Goal: Task Accomplishment & Management: Complete application form

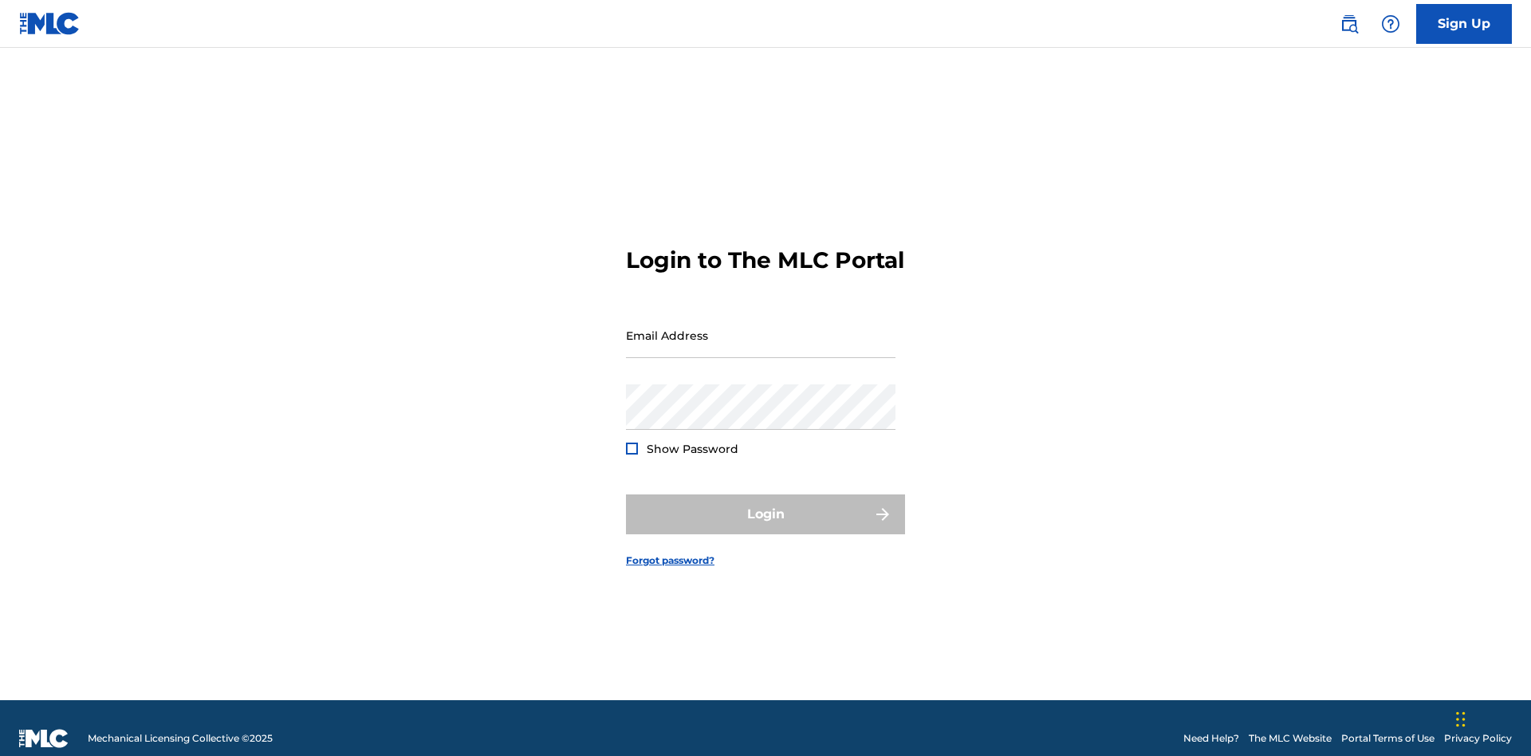
scroll to position [21, 0]
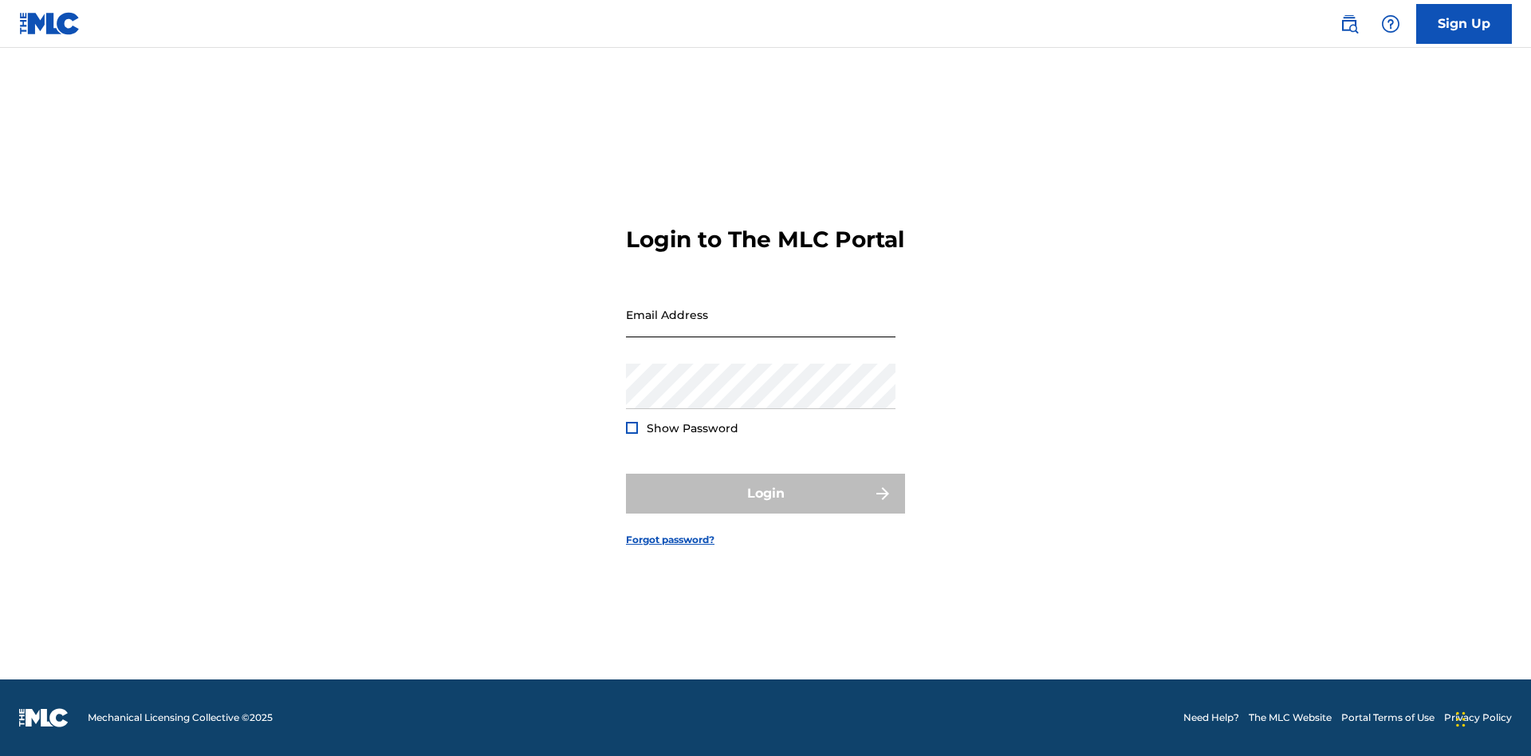
click at [761, 328] on input "Email Address" at bounding box center [761, 314] width 270 height 45
type input "[PERSON_NAME][EMAIL_ADDRESS][PERSON_NAME][DOMAIN_NAME]"
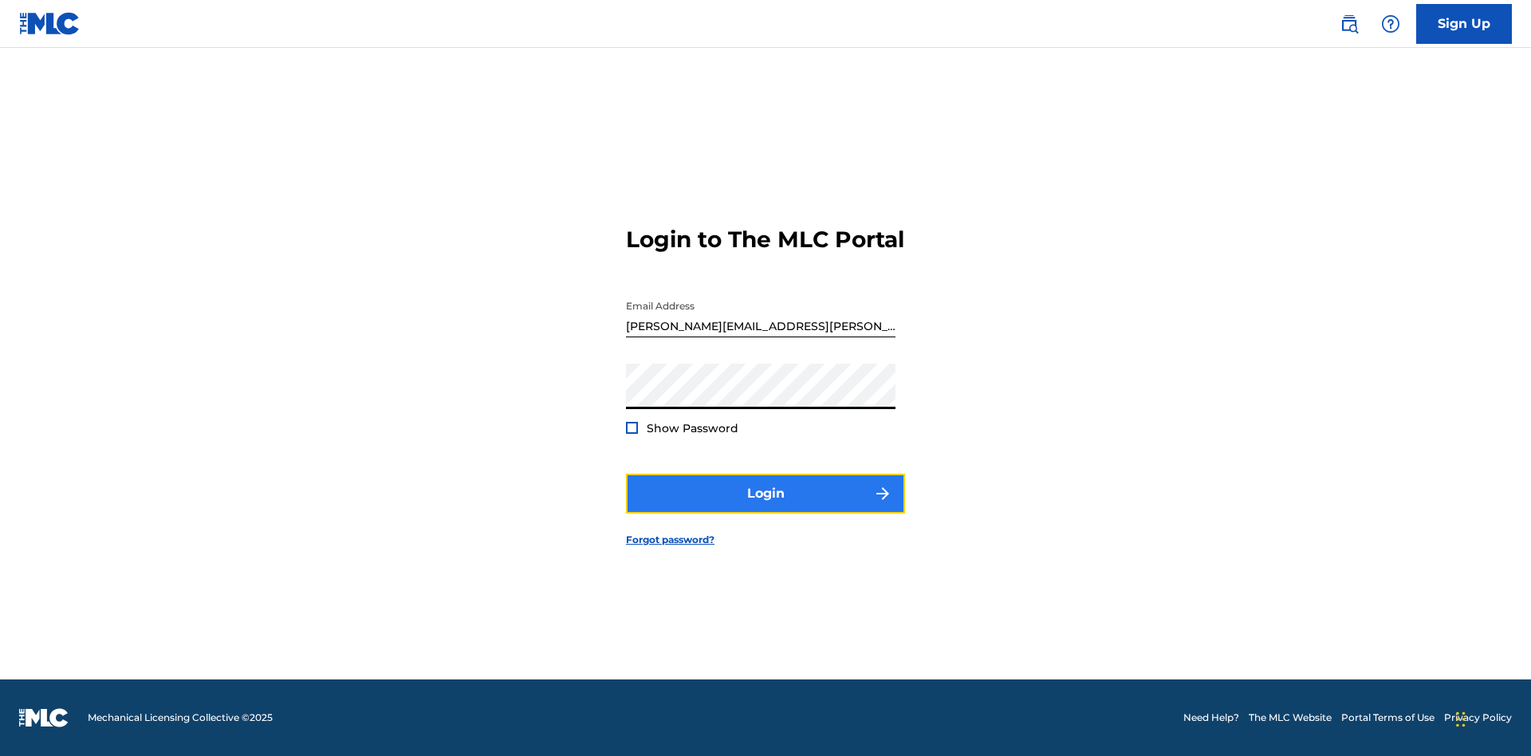
click at [766, 507] on button "Login" at bounding box center [765, 494] width 279 height 40
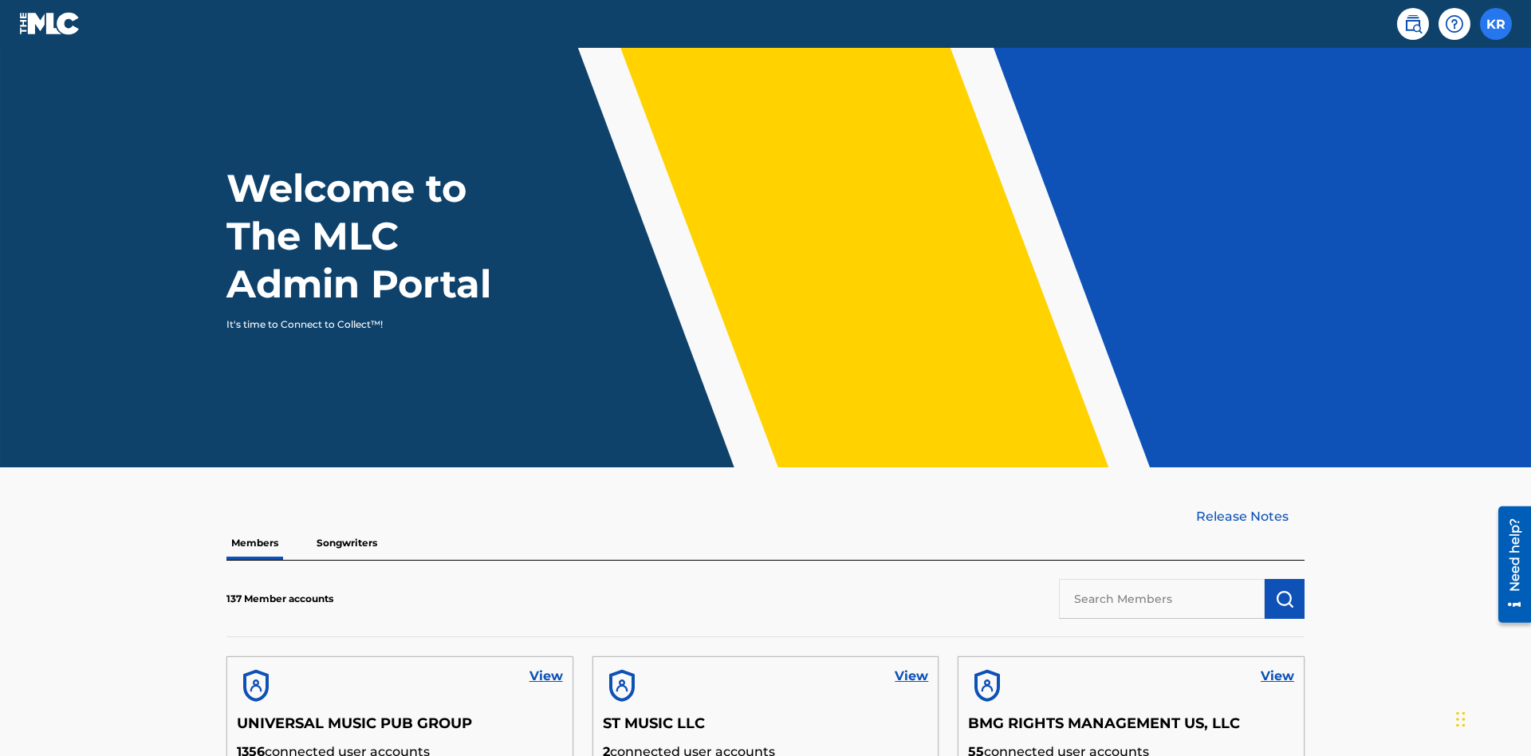
click at [1496, 23] on label at bounding box center [1496, 24] width 32 height 32
click at [1496, 24] on input "KR [PERSON_NAME] [PERSON_NAME][EMAIL_ADDRESS][PERSON_NAME][DOMAIN_NAME] Profile…" at bounding box center [1496, 24] width 0 height 0
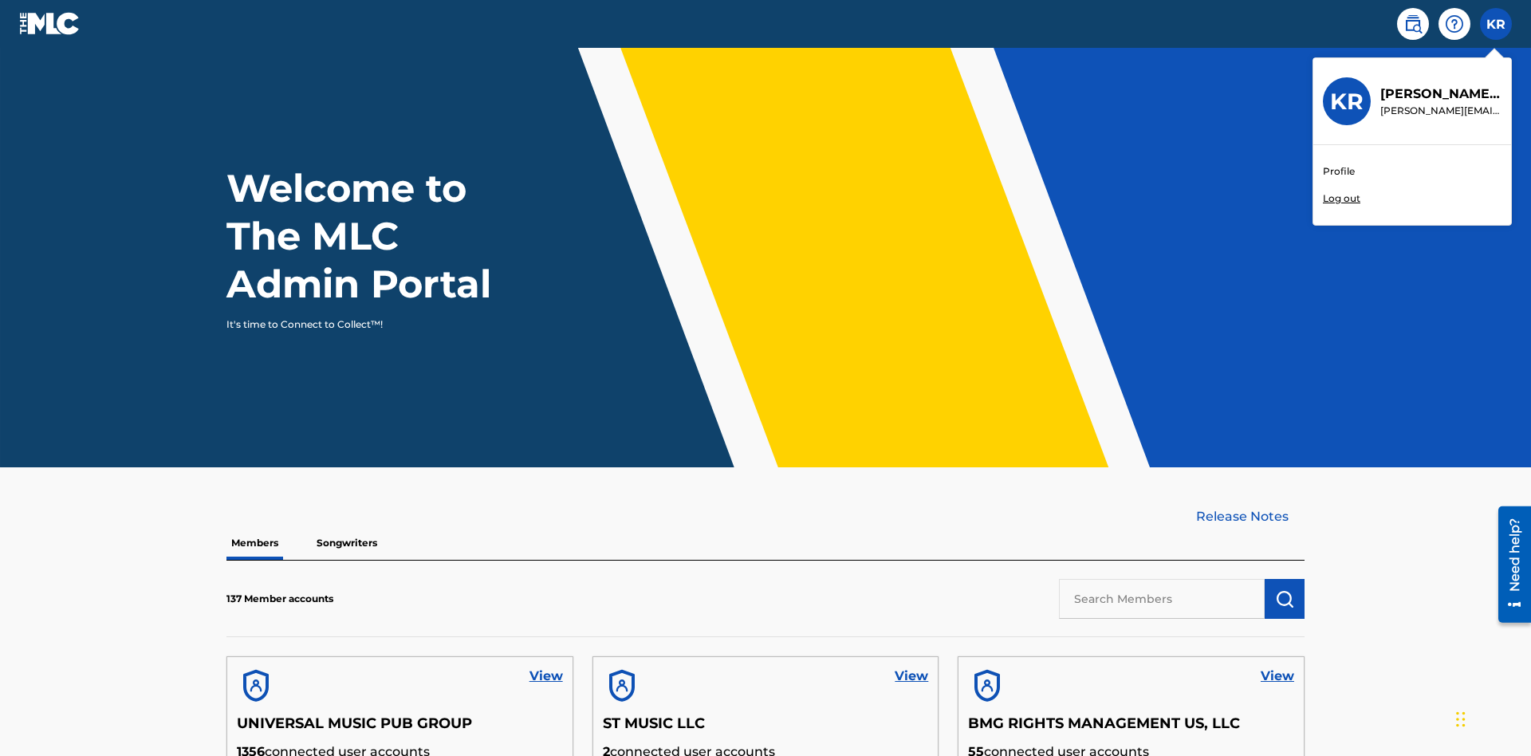
scroll to position [69, 0]
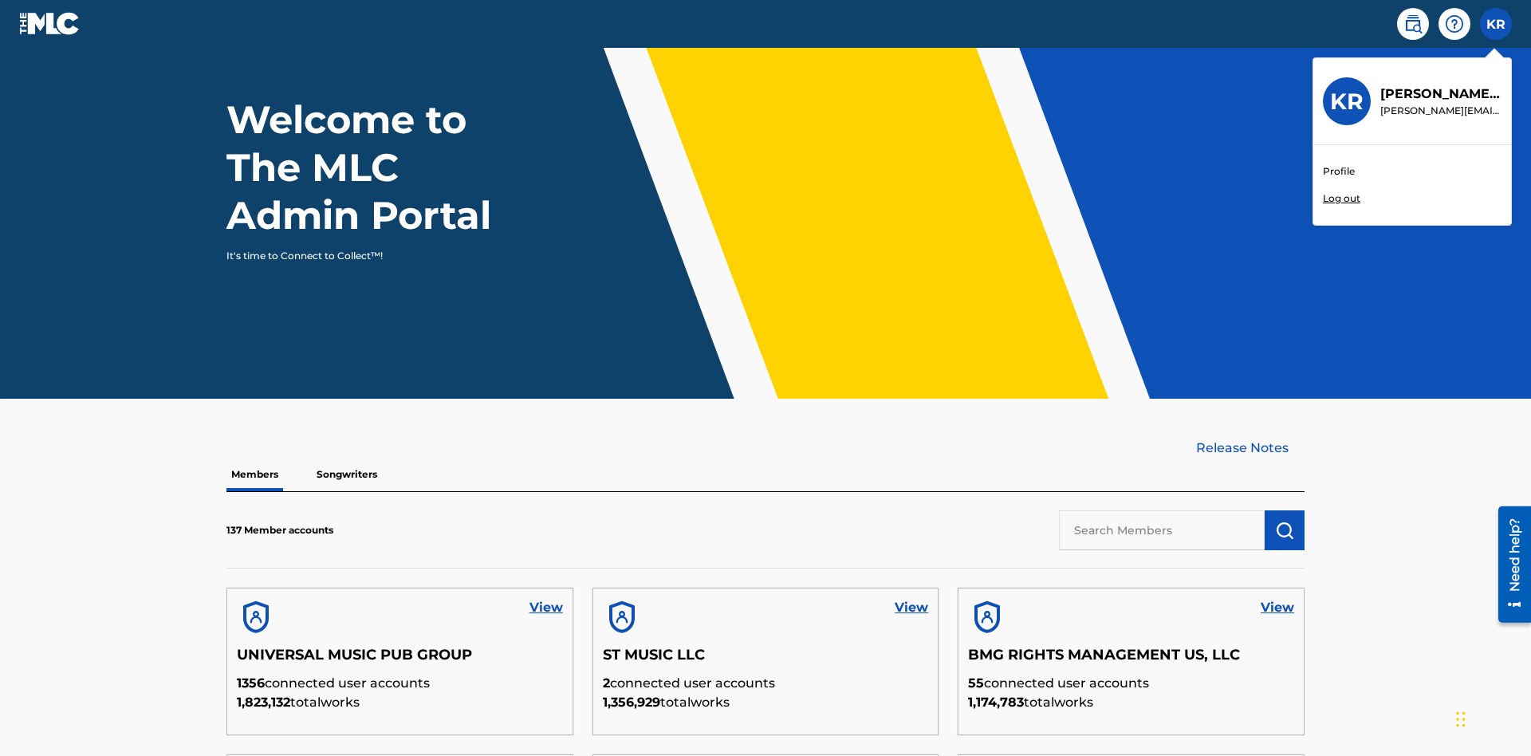
click at [1338, 171] on link "Profile" at bounding box center [1339, 171] width 32 height 14
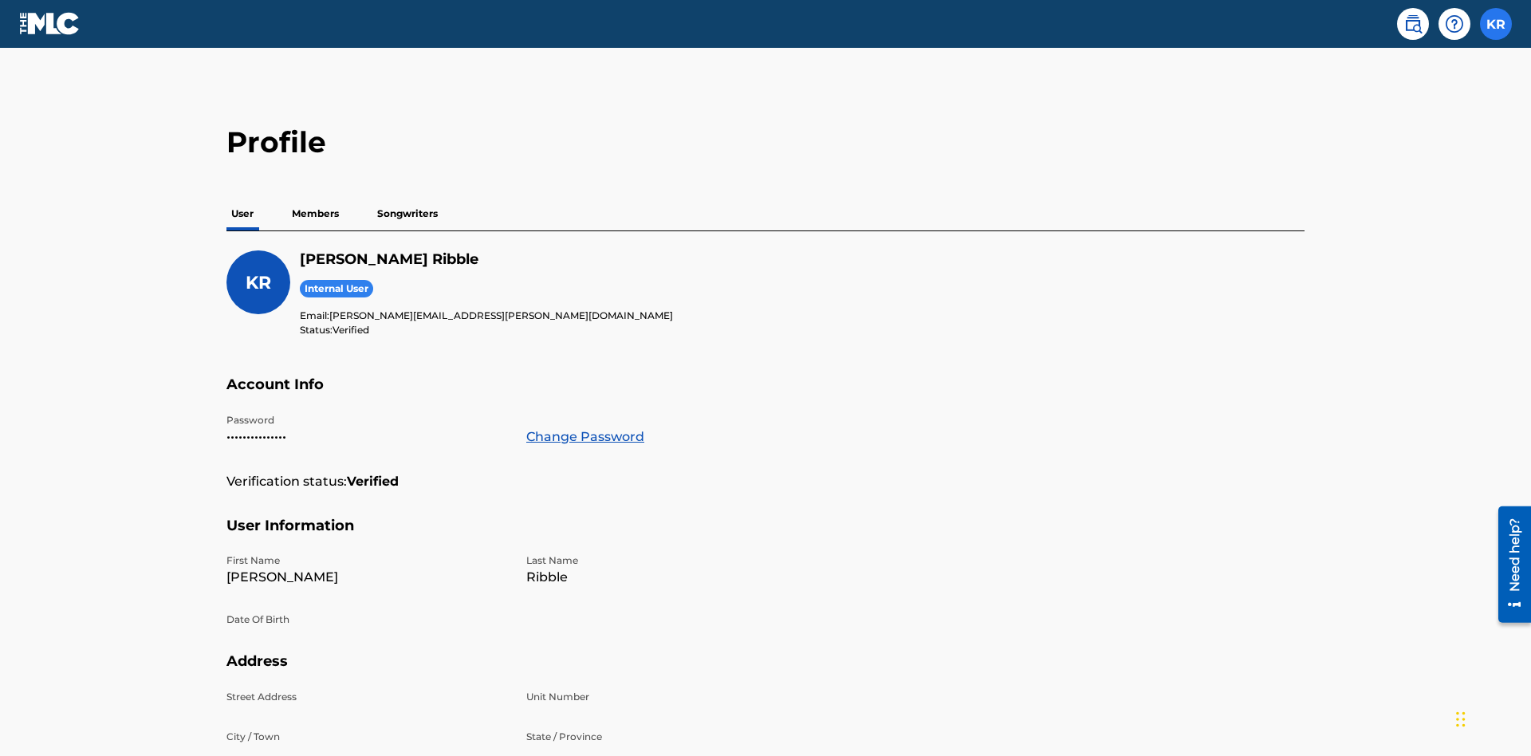
scroll to position [101, 0]
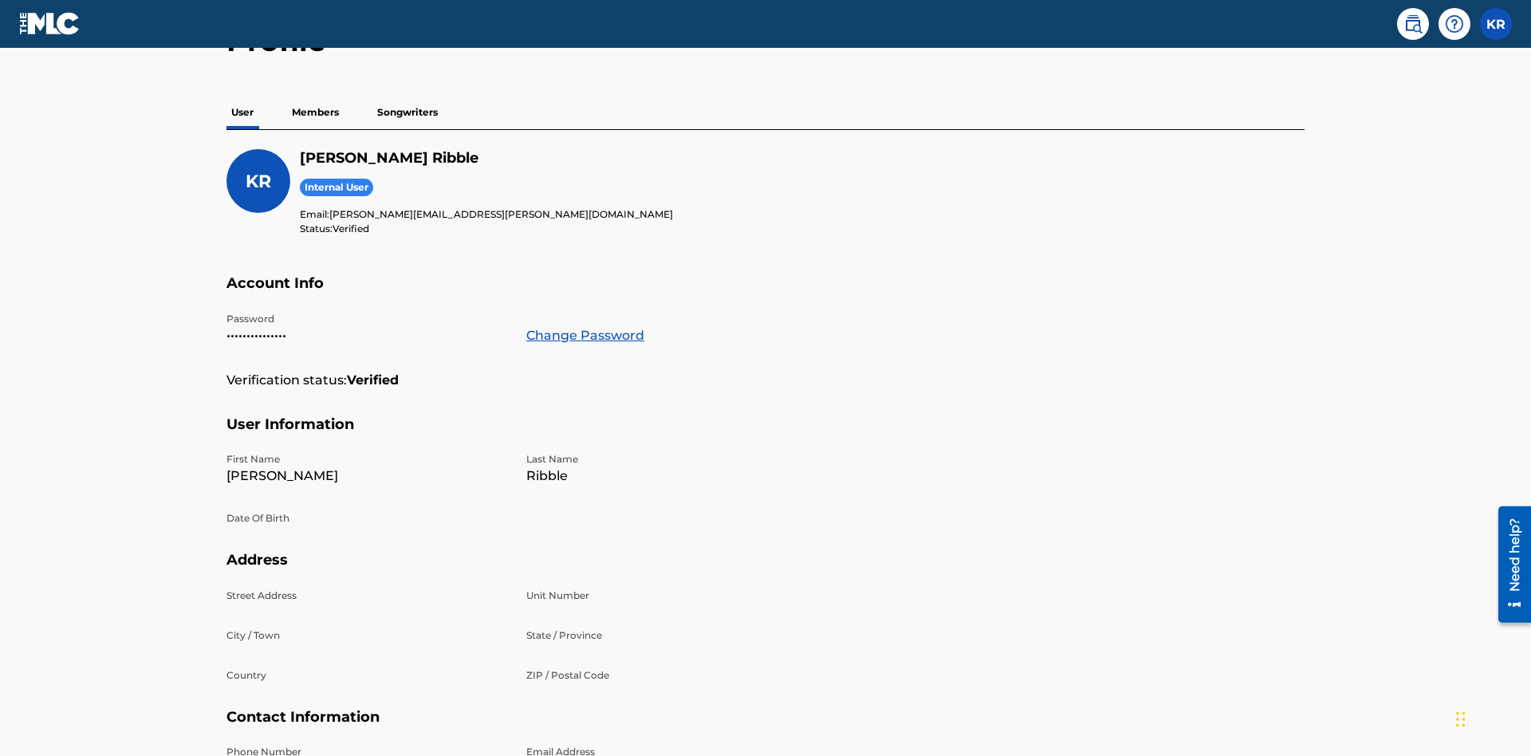
click at [316, 112] on p "Members" at bounding box center [315, 112] width 57 height 33
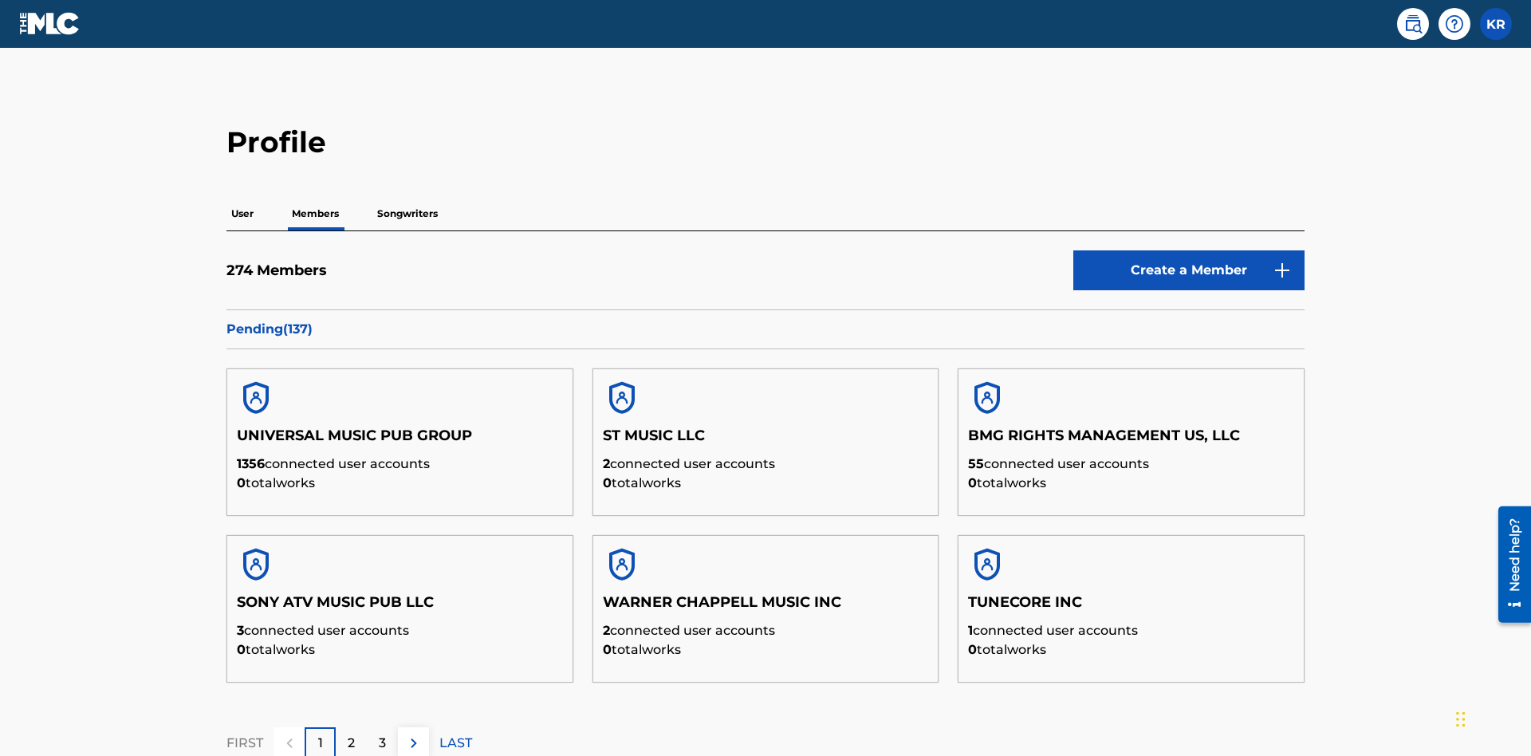
scroll to position [155, 0]
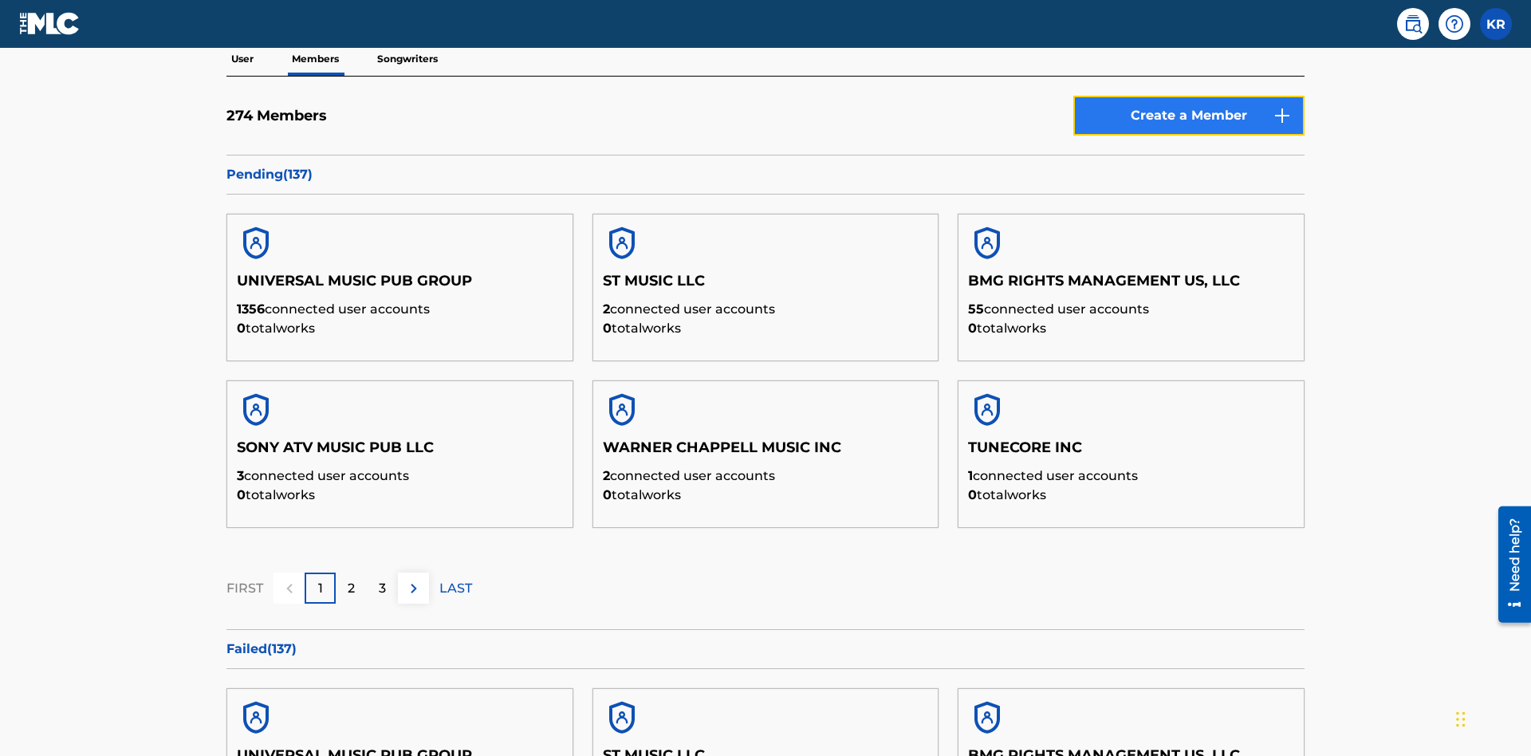
click at [1189, 116] on link "Create a Member" at bounding box center [1188, 116] width 231 height 40
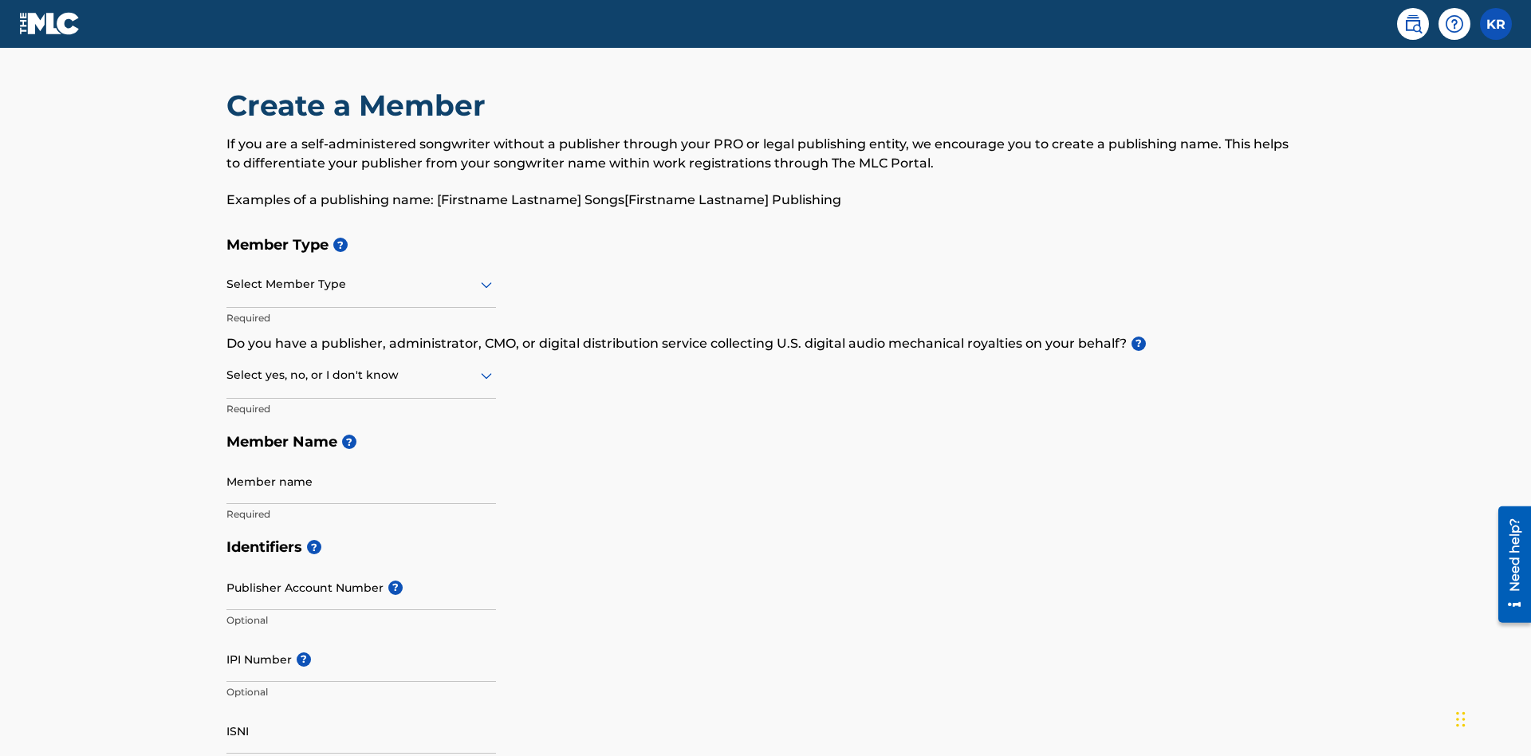
scroll to position [180, 0]
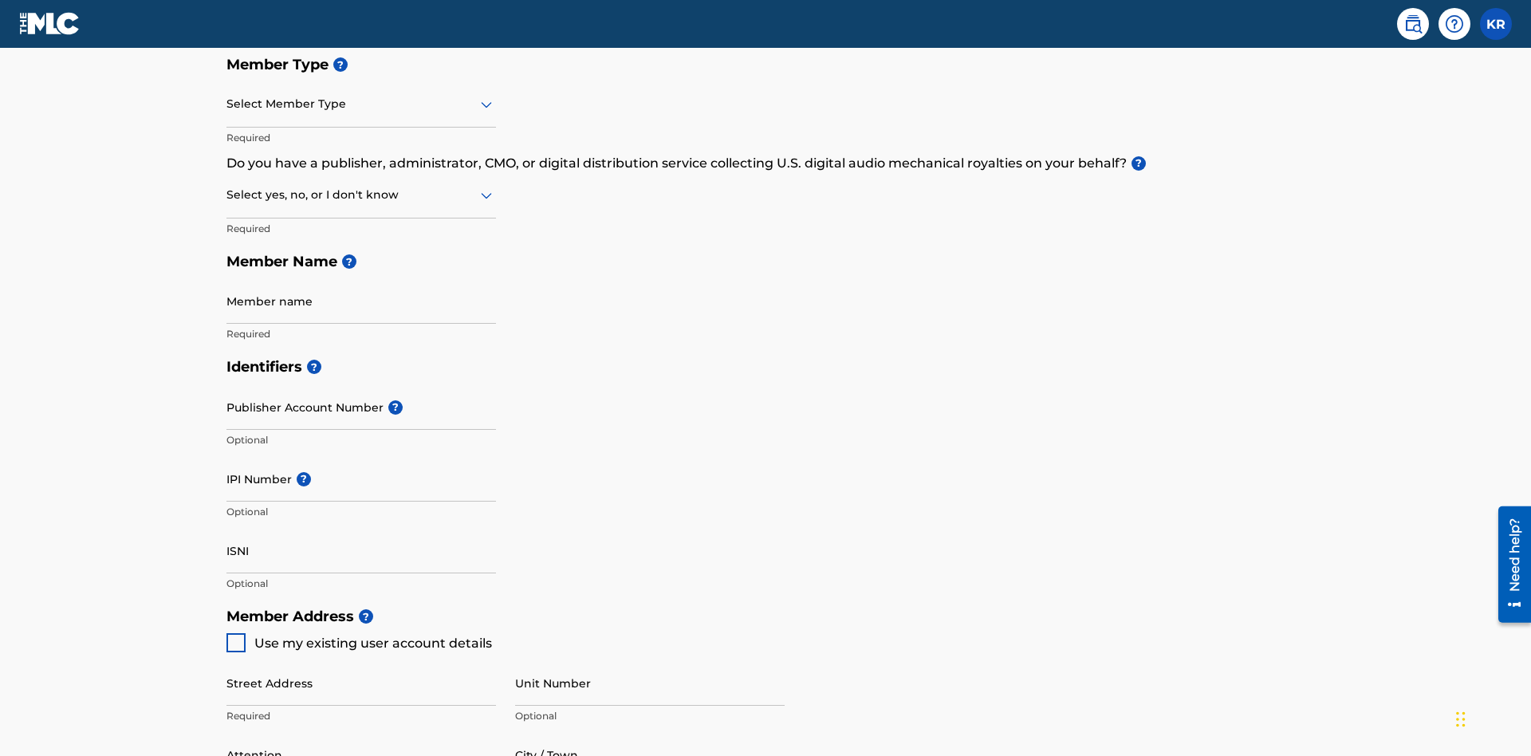
click at [227, 104] on input "text" at bounding box center [227, 104] width 3 height 17
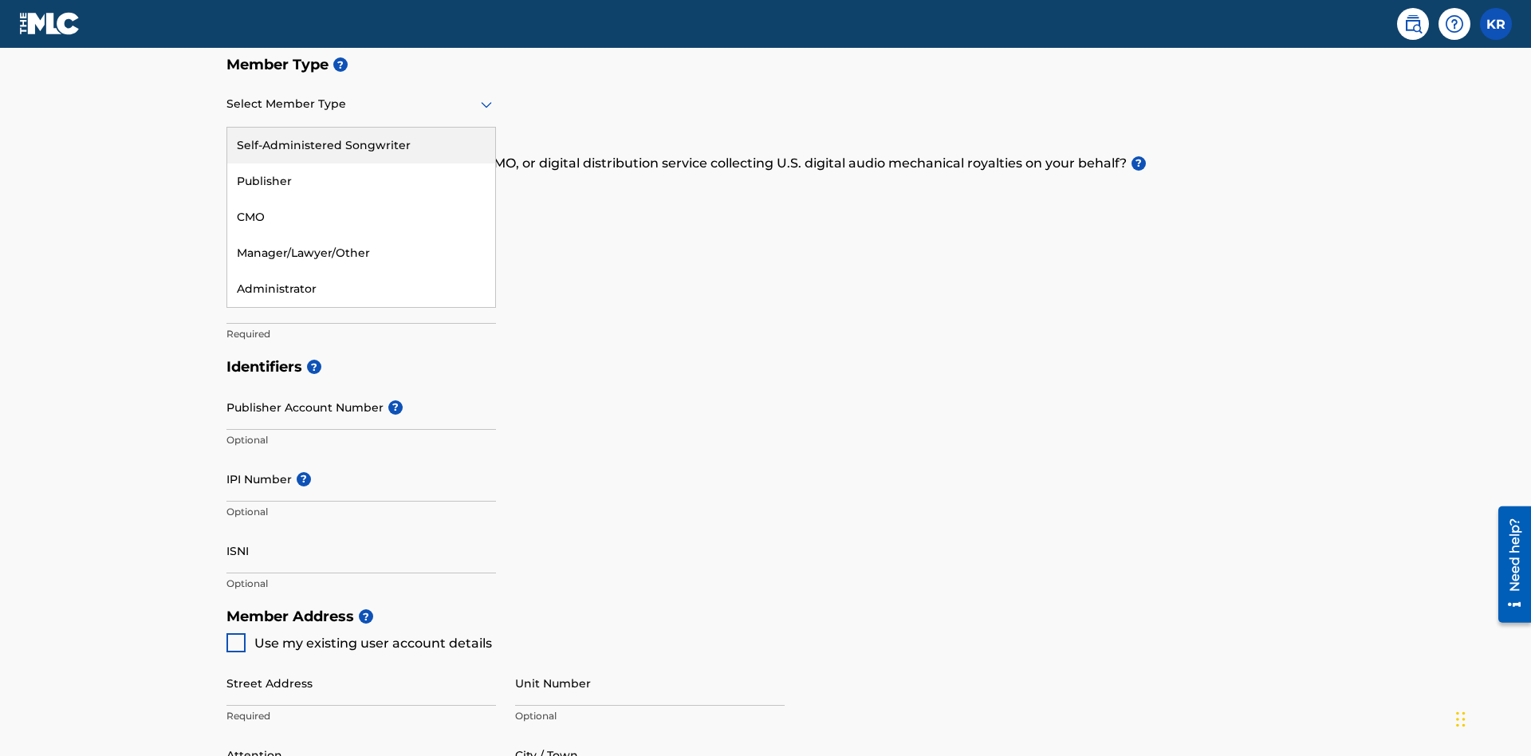
click at [361, 145] on div "Self-Administered Songwriter" at bounding box center [361, 146] width 268 height 36
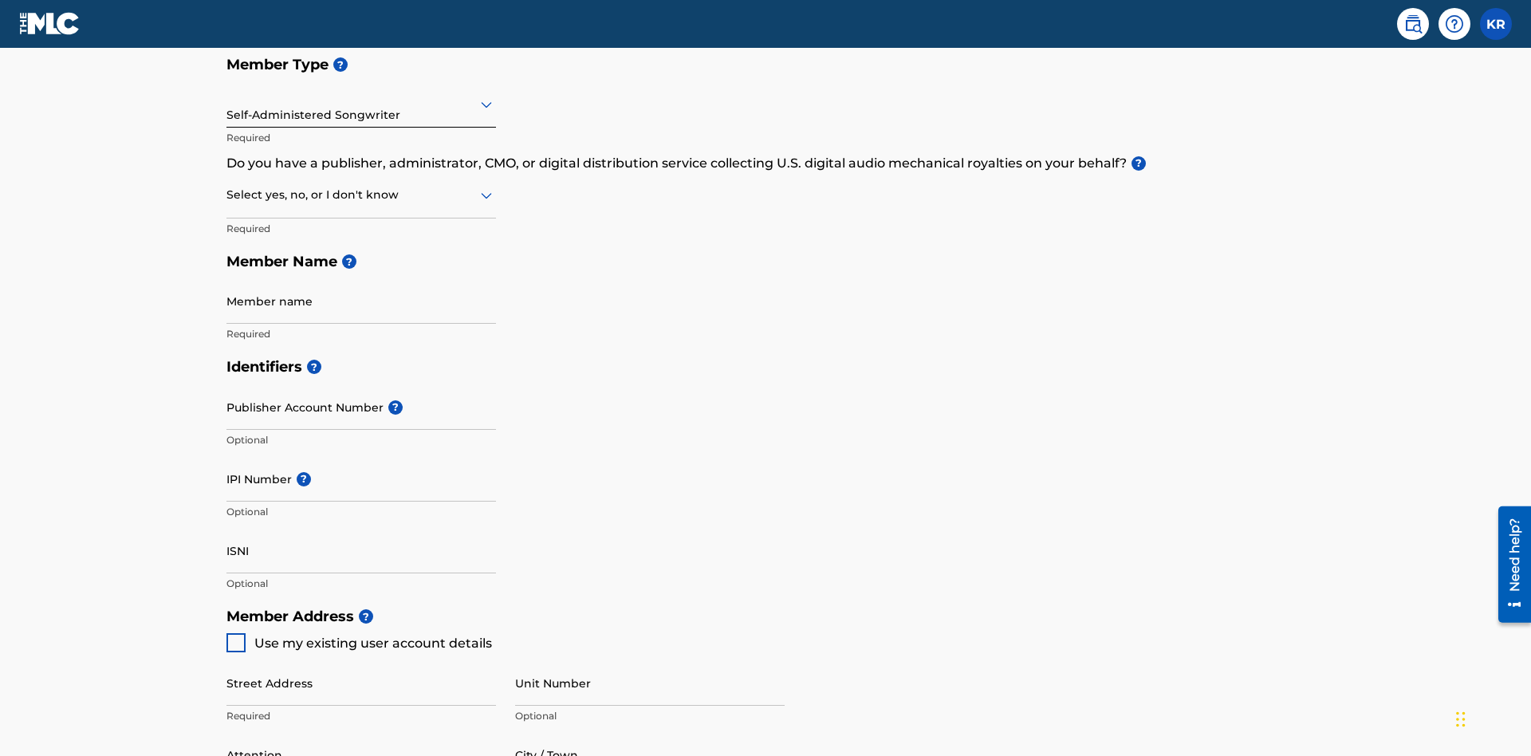
scroll to position [271, 0]
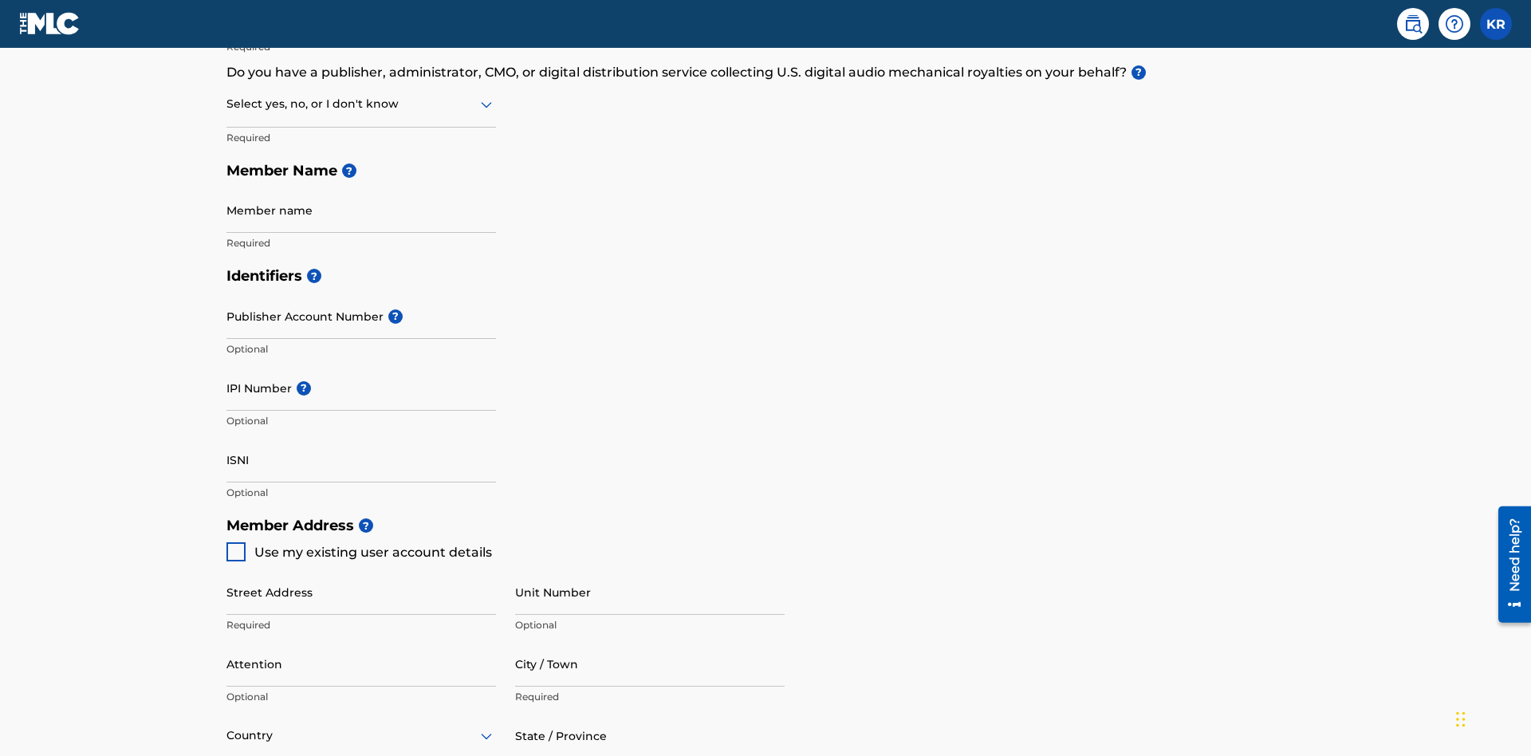
click at [227, 104] on input "text" at bounding box center [227, 104] width 3 height 17
click at [361, 181] on div "No" at bounding box center [361, 181] width 268 height 36
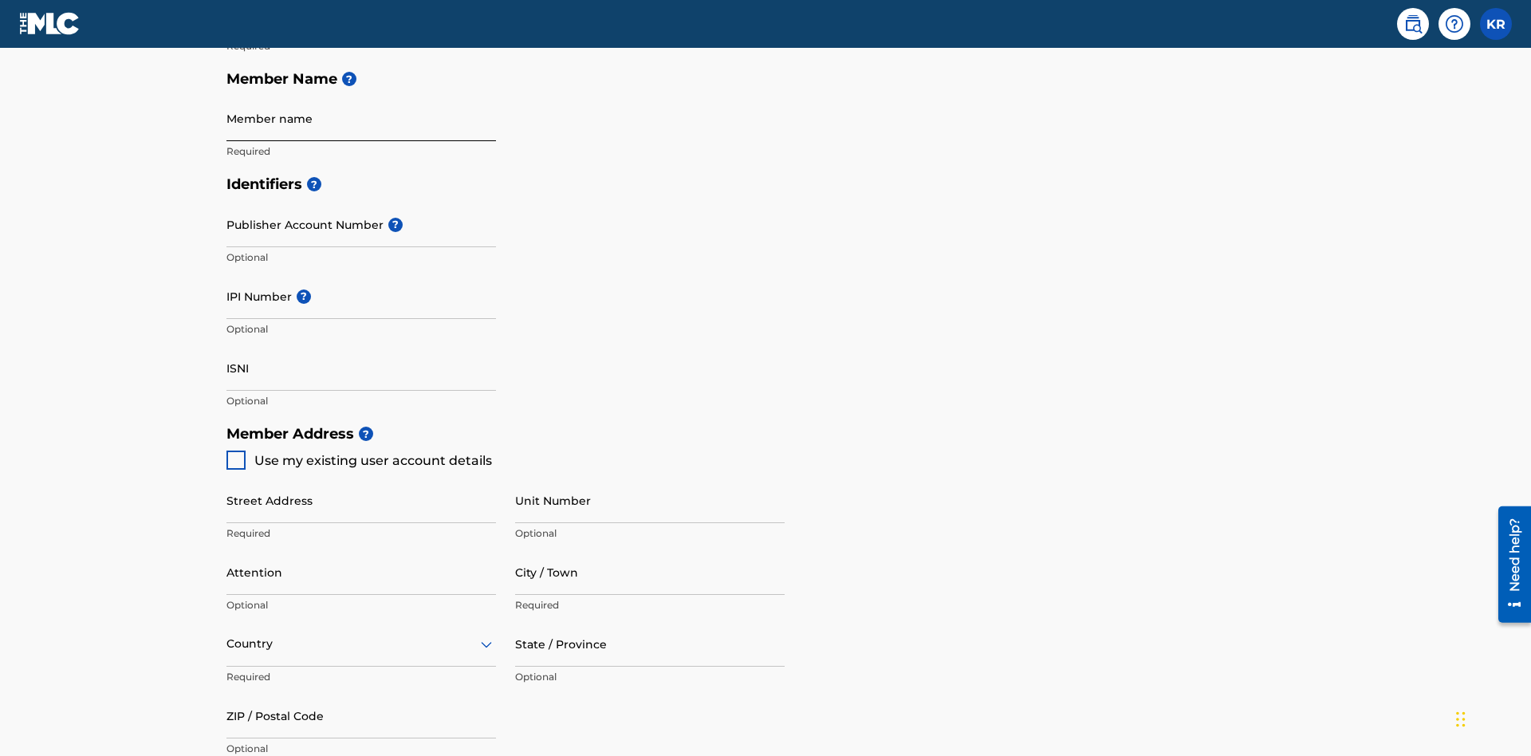
click at [361, 118] on input "Member name" at bounding box center [361, 118] width 270 height 45
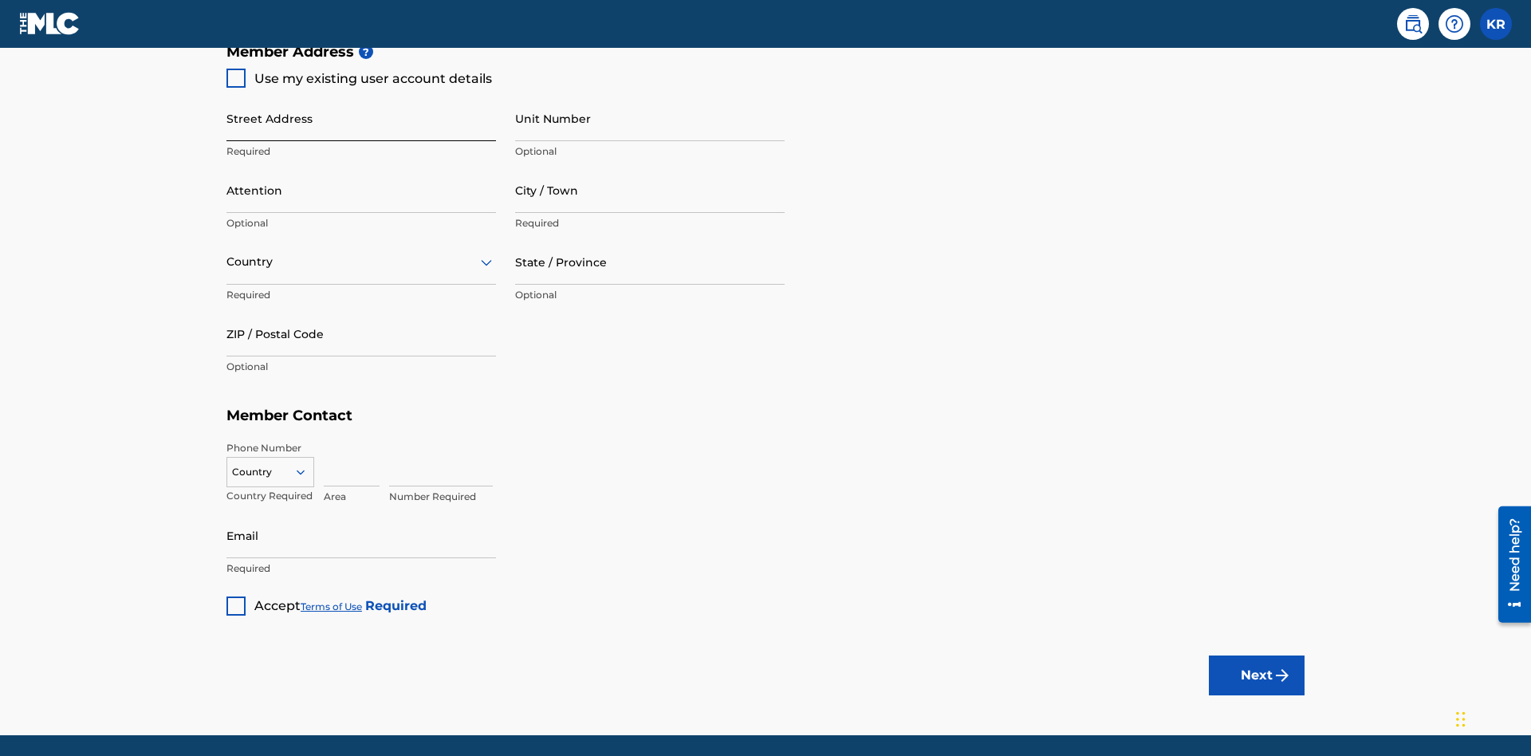
type input "Z2025.09.23.04.25.14"
click at [361, 118] on input "Street Address" at bounding box center [361, 118] width 270 height 45
type input "[STREET_ADDRESS]"
click at [650, 118] on input "Unit Number" at bounding box center [650, 118] width 270 height 45
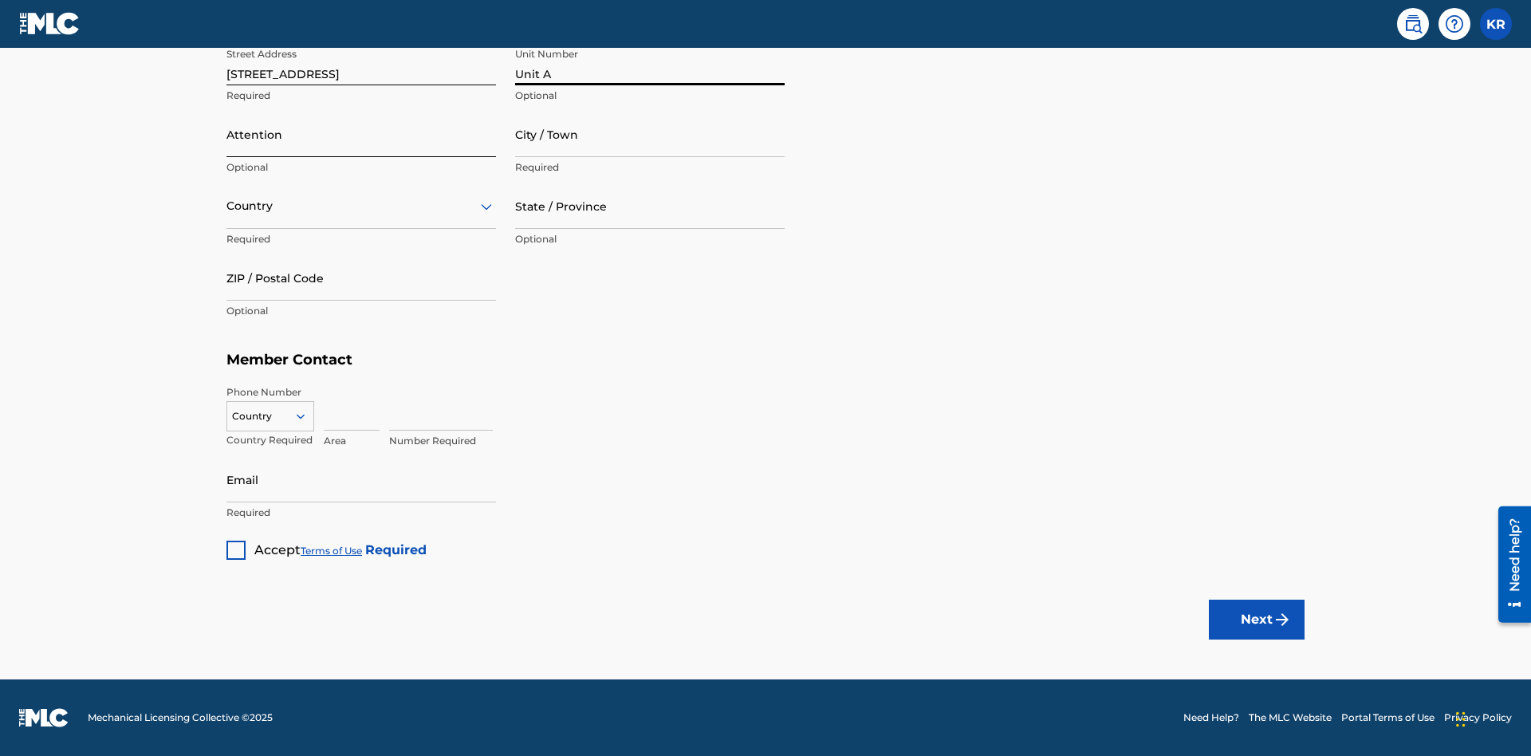
type input "Unit A"
click at [361, 134] on input "Attention" at bounding box center [361, 134] width 270 height 45
type input "[PERSON_NAME]"
click at [650, 134] on input "City / Town" at bounding box center [650, 134] width 270 height 45
type input "[GEOGRAPHIC_DATA]"
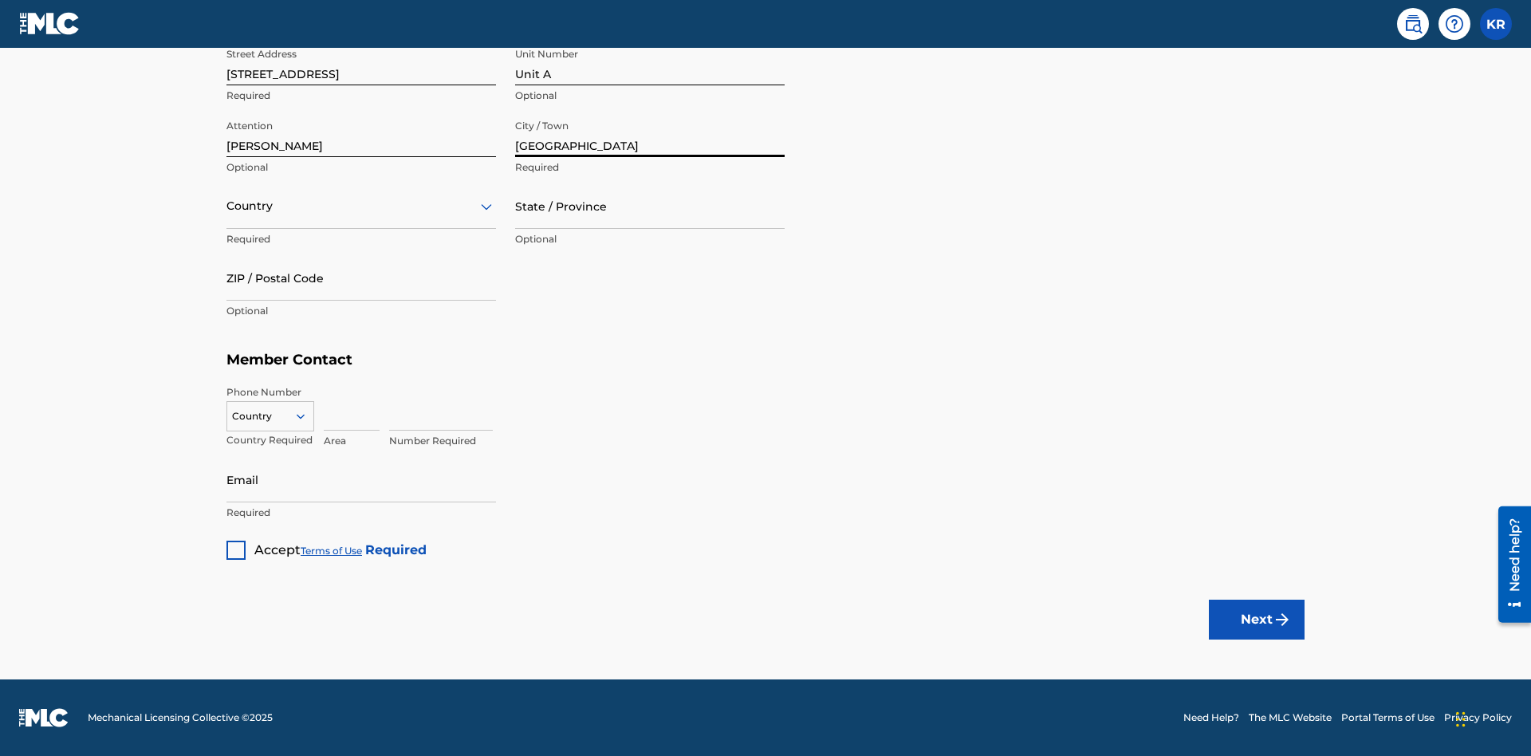
click at [227, 206] on input "text" at bounding box center [227, 206] width 3 height 17
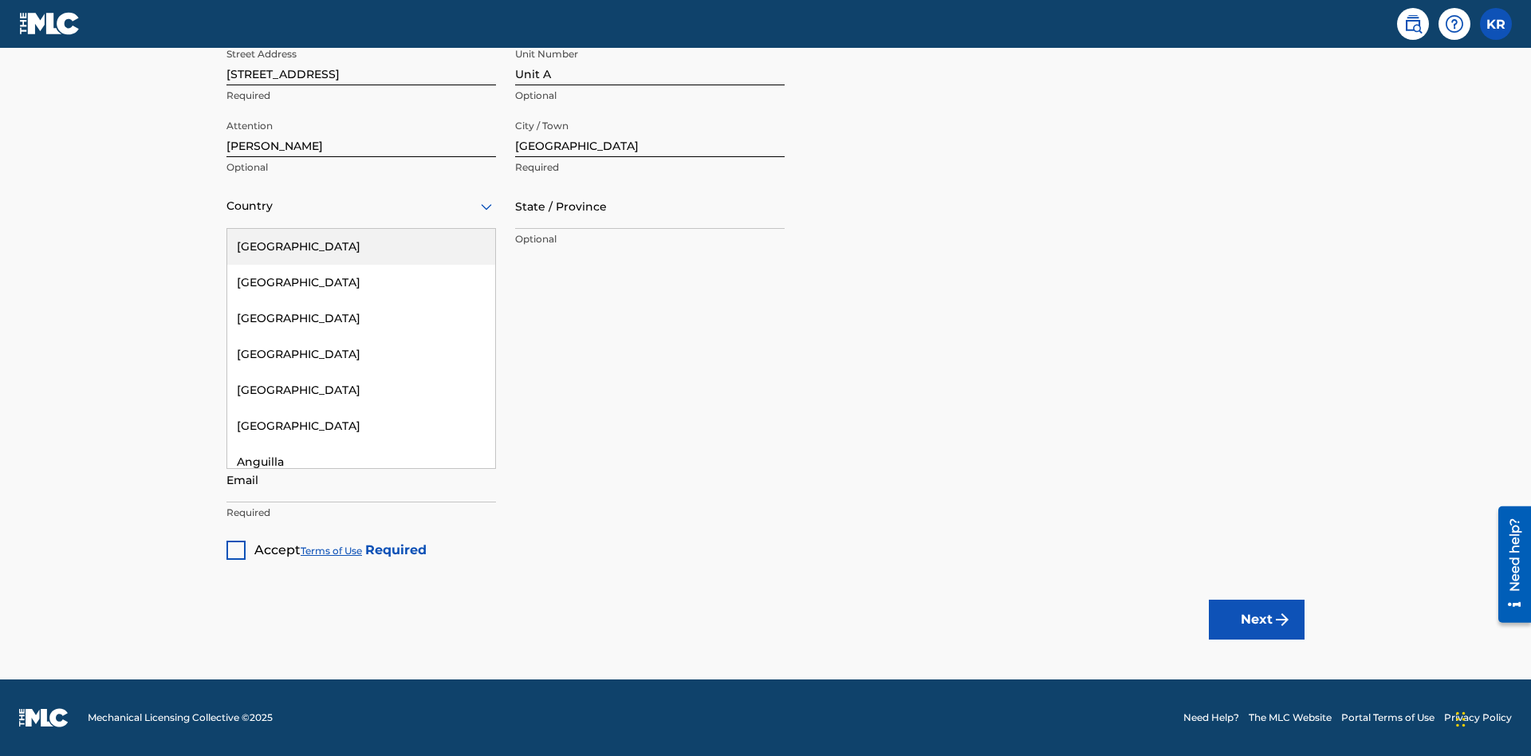
click at [361, 246] on div "[GEOGRAPHIC_DATA]" at bounding box center [361, 247] width 268 height 36
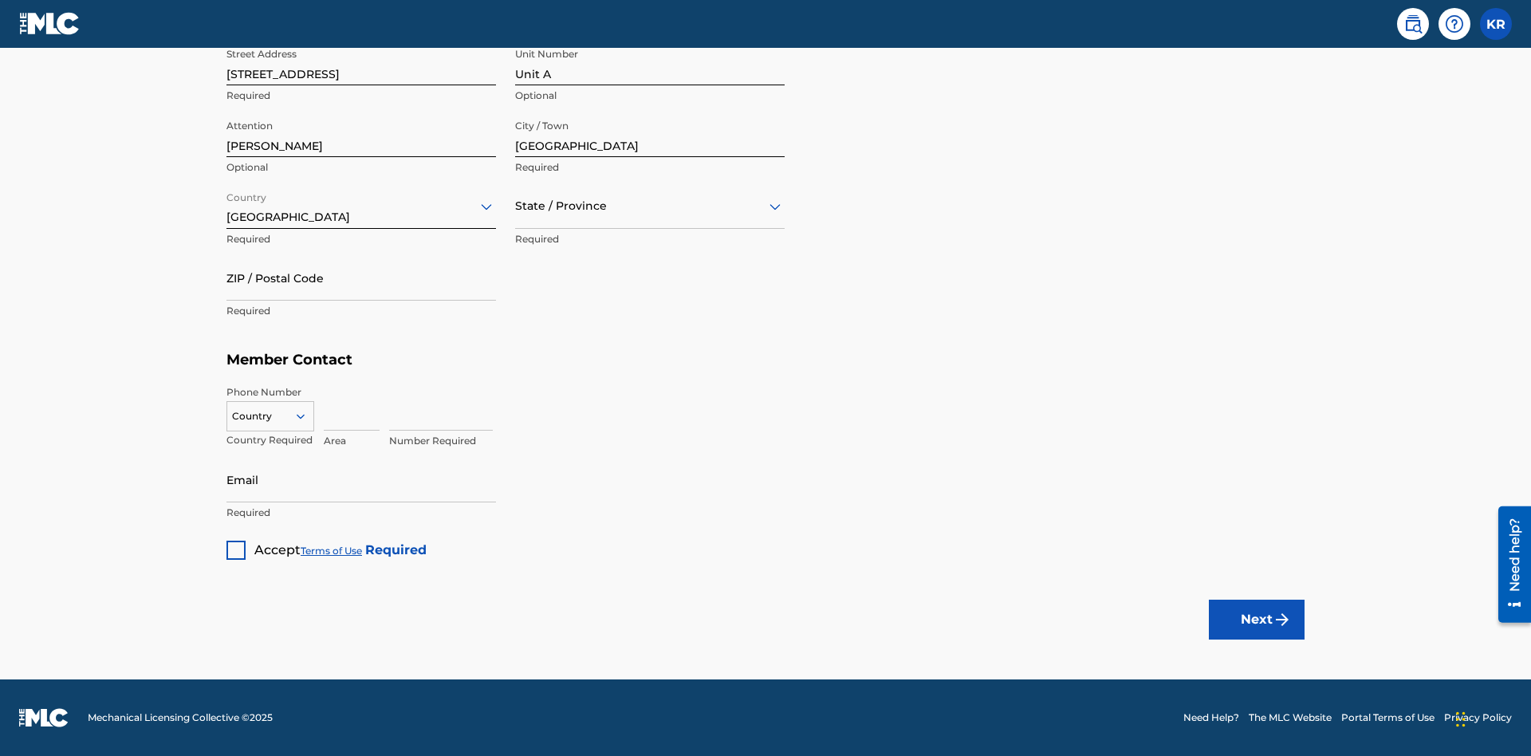
click at [516, 206] on input "text" at bounding box center [516, 206] width 3 height 17
click at [361, 278] on input "ZIP / Postal Code" at bounding box center [361, 277] width 270 height 45
type input "43140"
click at [307, 415] on icon at bounding box center [300, 416] width 14 height 14
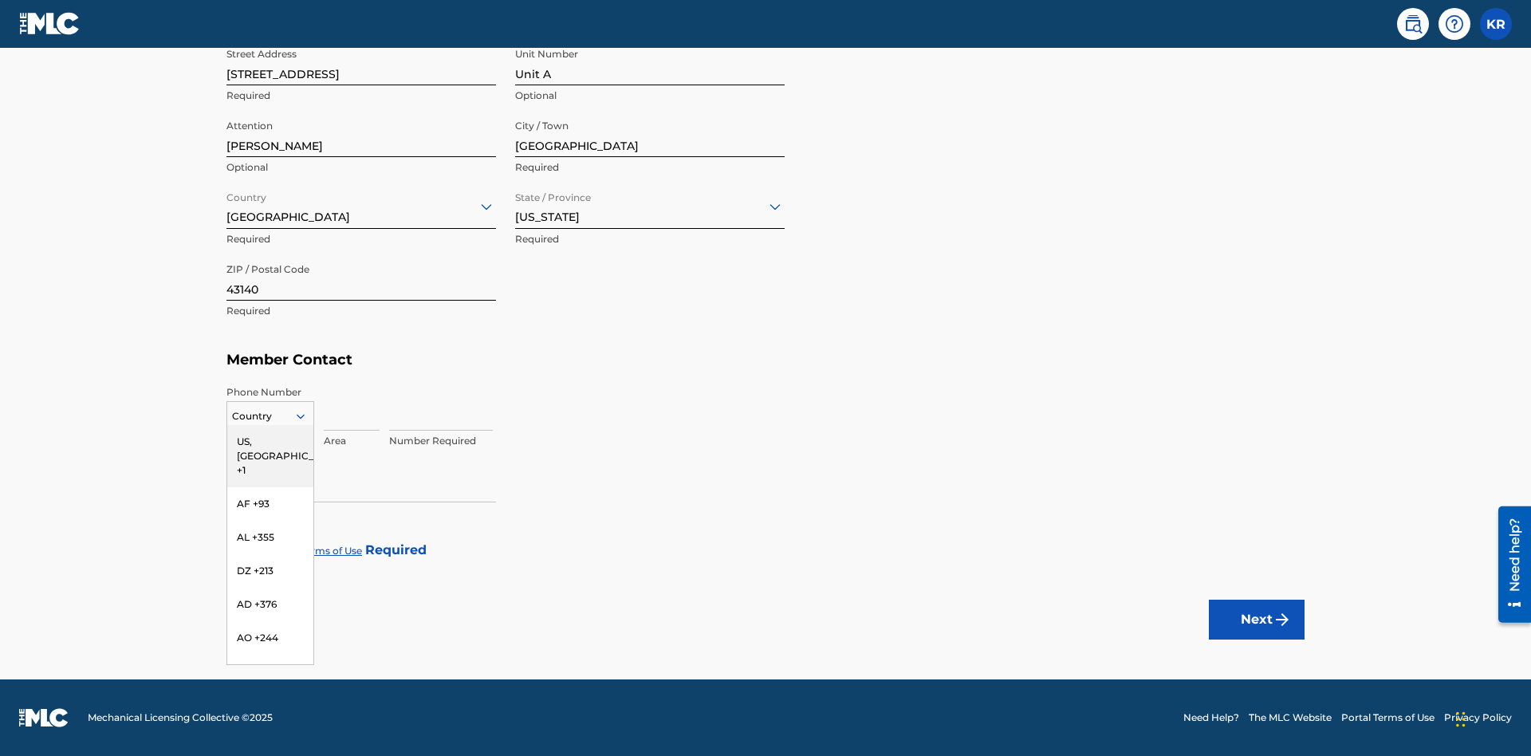
click at [270, 441] on div "US, [GEOGRAPHIC_DATA] +1" at bounding box center [270, 456] width 86 height 62
click at [352, 407] on input at bounding box center [352, 407] width 56 height 45
type input "740"
click at [441, 407] on input at bounding box center [441, 407] width 104 height 45
type input "8675309"
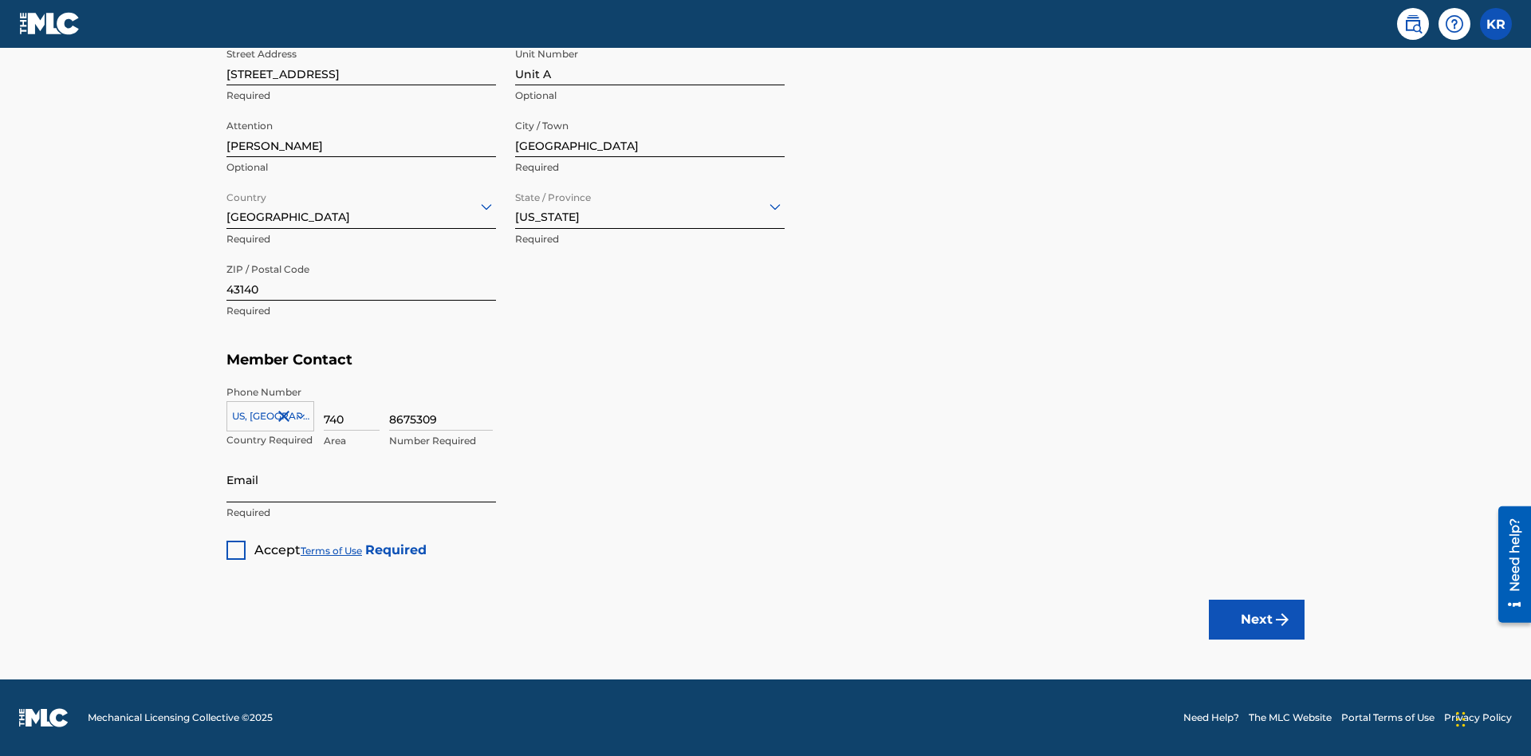
click at [361, 479] on input "Email" at bounding box center [361, 479] width 270 height 45
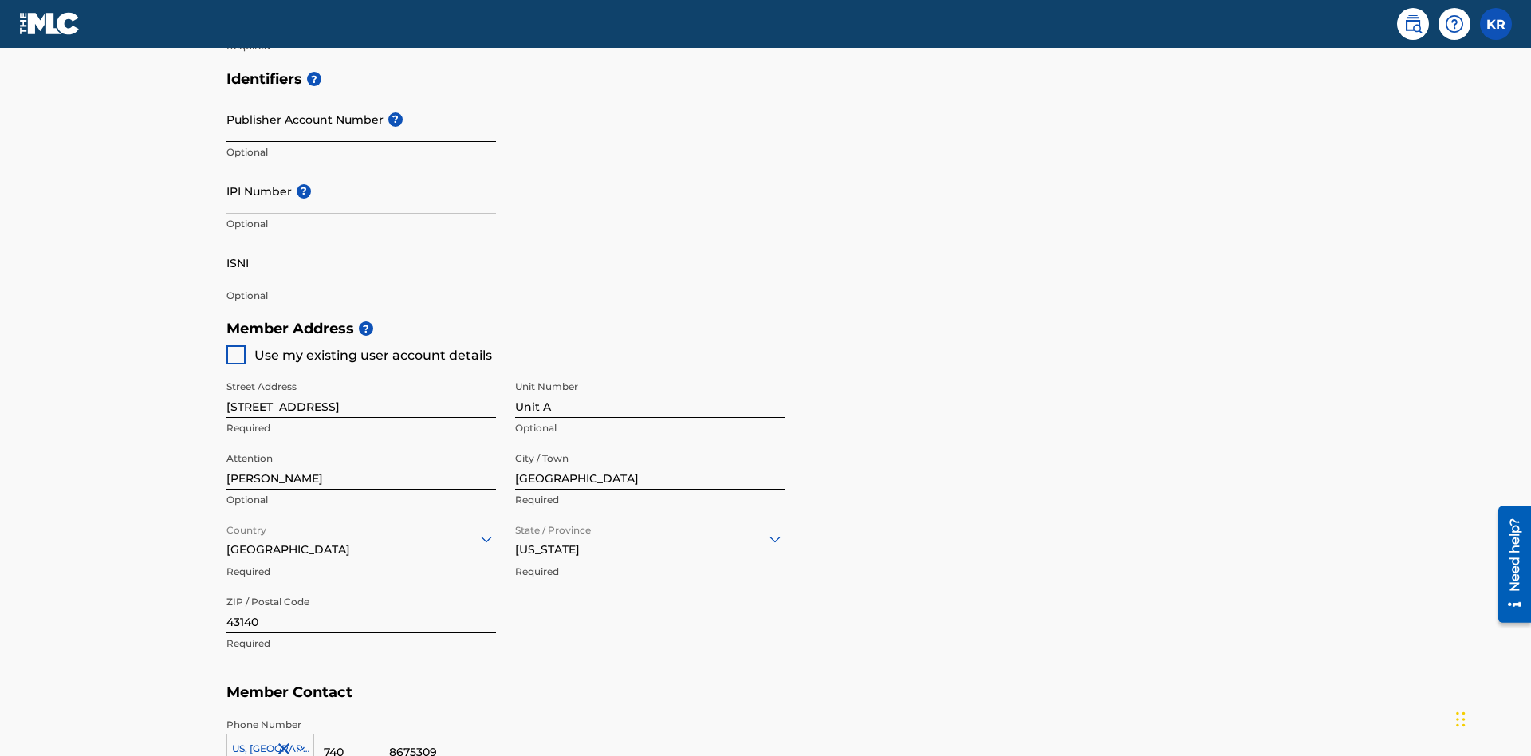
type input "[EMAIL_ADDRESS][DOMAIN_NAME]"
click at [361, 119] on input "Publisher Account Number ?" at bounding box center [361, 118] width 270 height 45
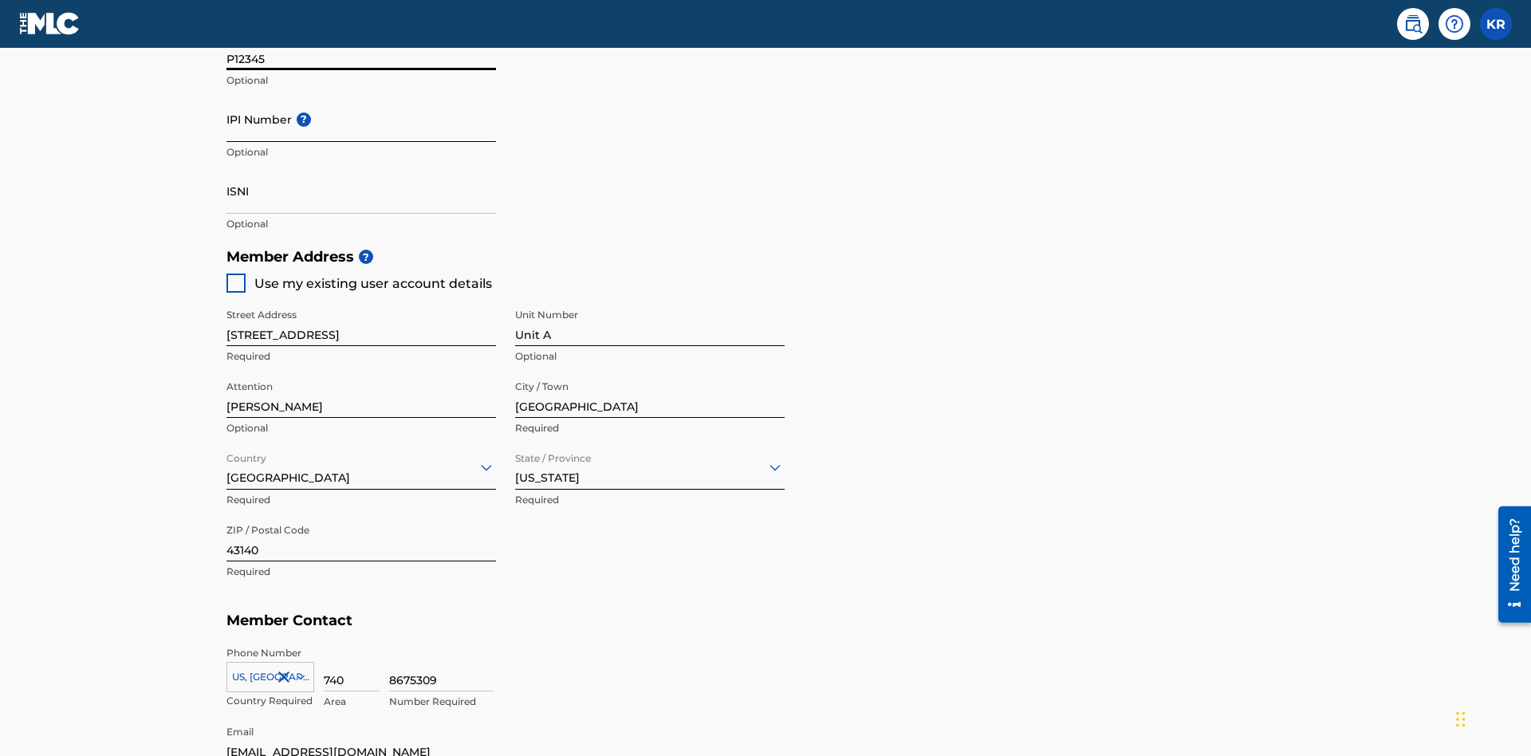
type input "P12345"
click at [361, 119] on input "IPI Number ?" at bounding box center [361, 118] width 270 height 45
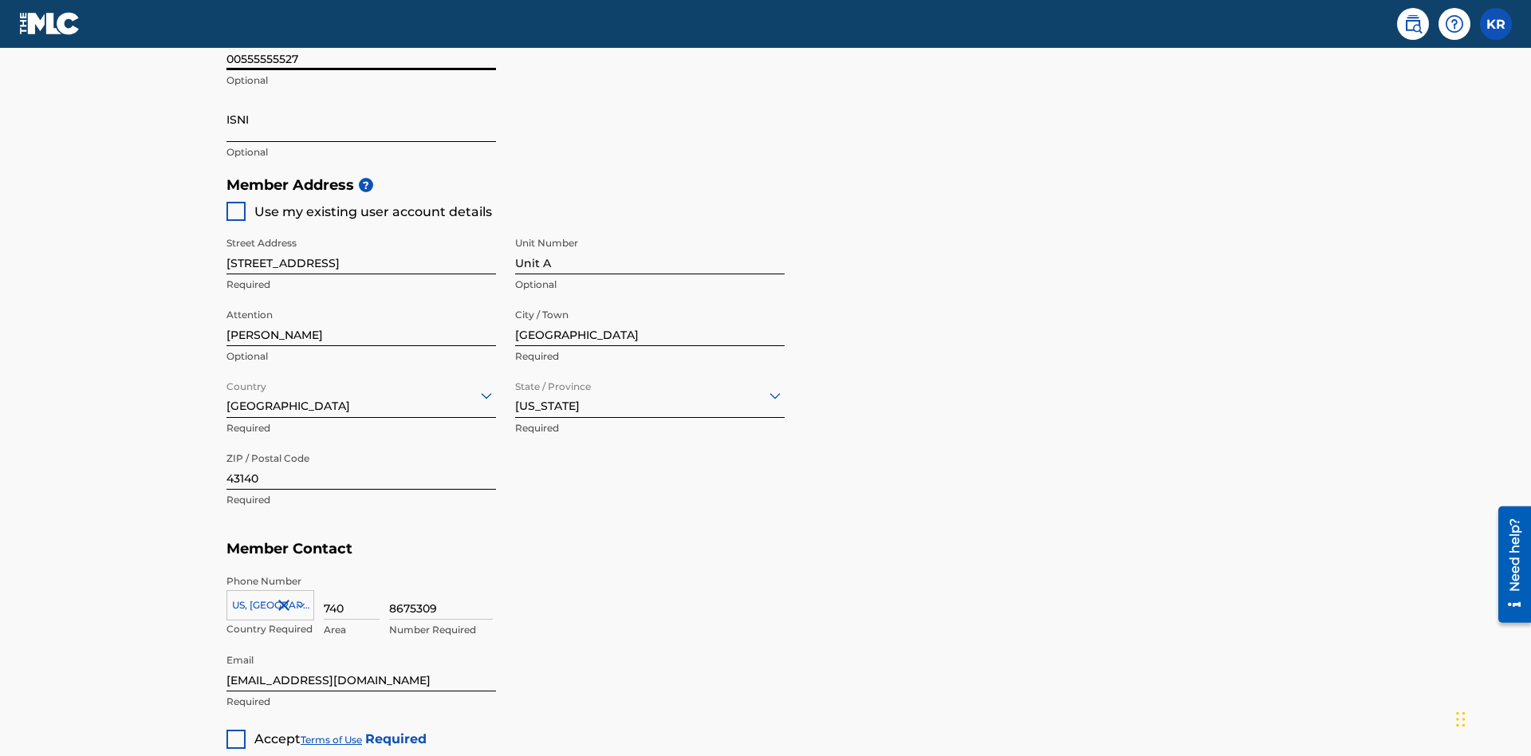
type input "00555555527"
click at [361, 119] on input "ISNI" at bounding box center [361, 118] width 270 height 45
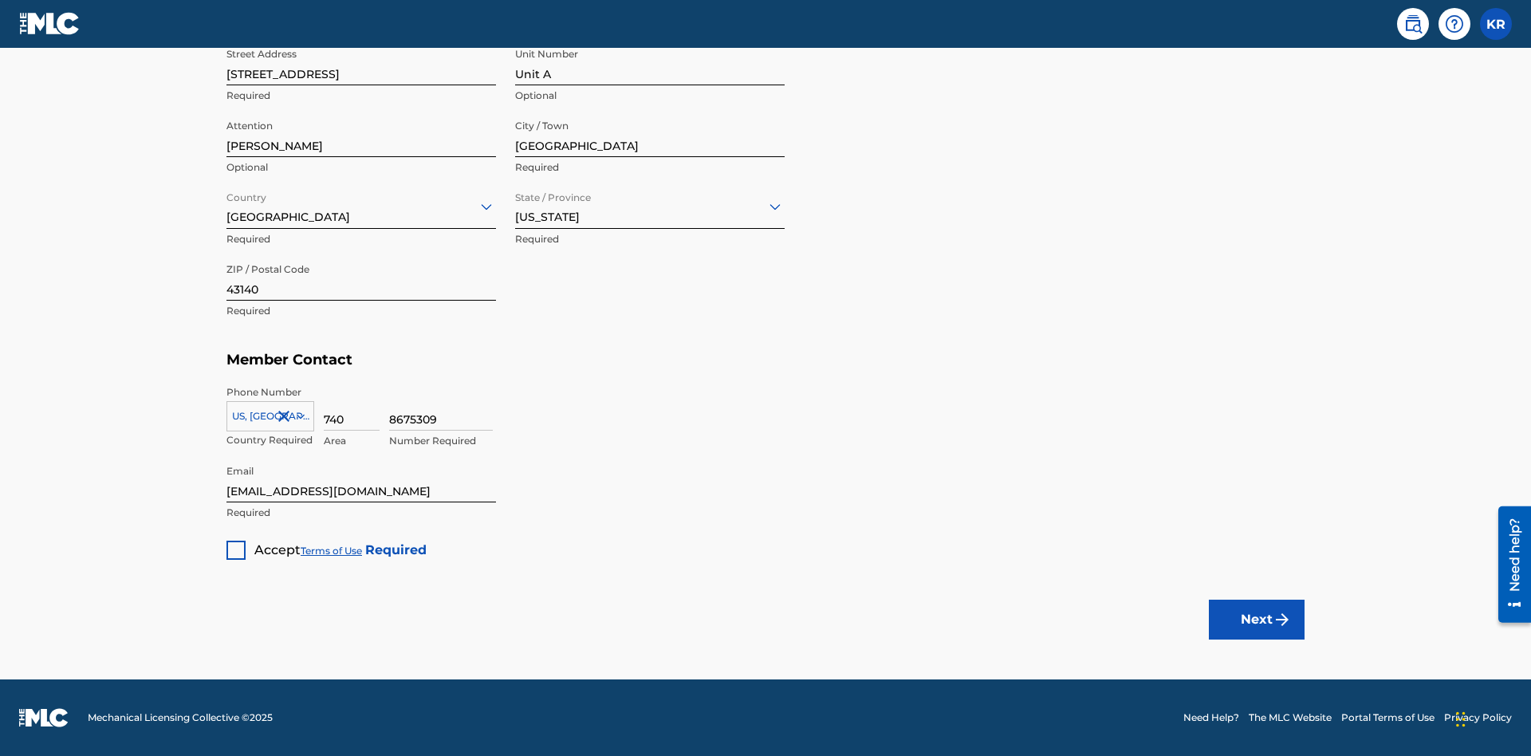
type input "1783704242094149"
click at [236, 549] on div at bounding box center [235, 550] width 19 height 19
click at [1257, 619] on button "Next" at bounding box center [1257, 620] width 96 height 40
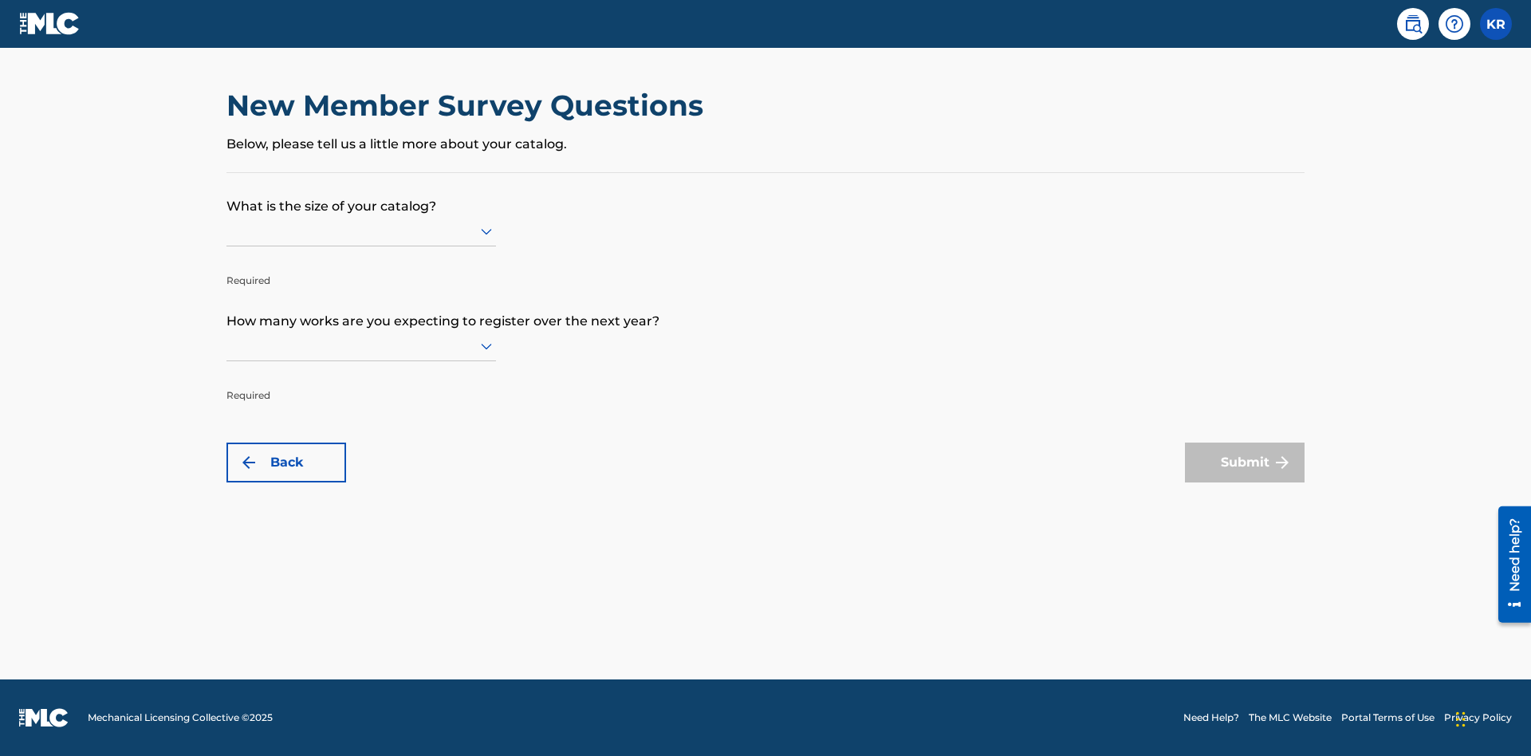
click at [227, 230] on input "text" at bounding box center [227, 230] width 3 height 17
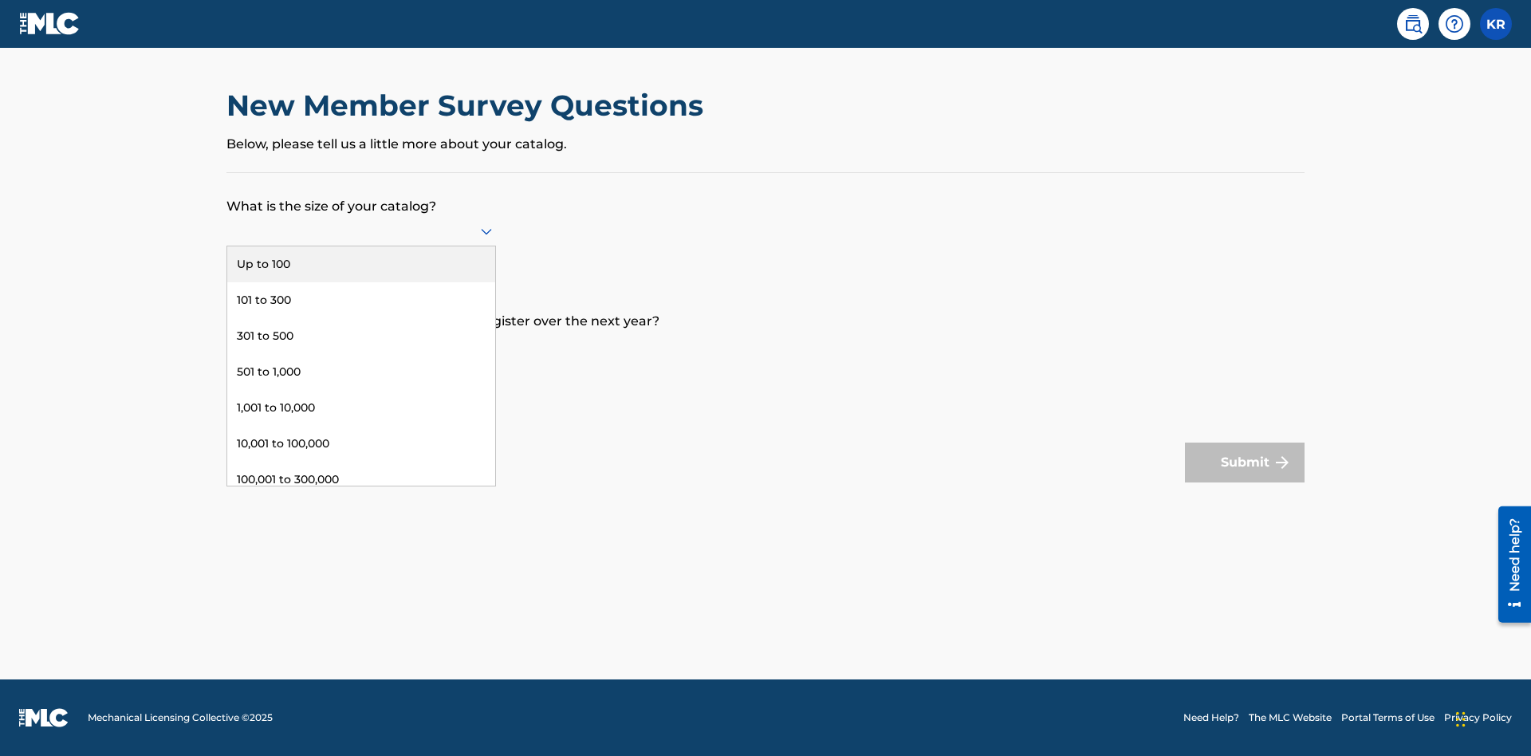
click at [361, 443] on div "10,001 to 100,000" at bounding box center [361, 444] width 268 height 36
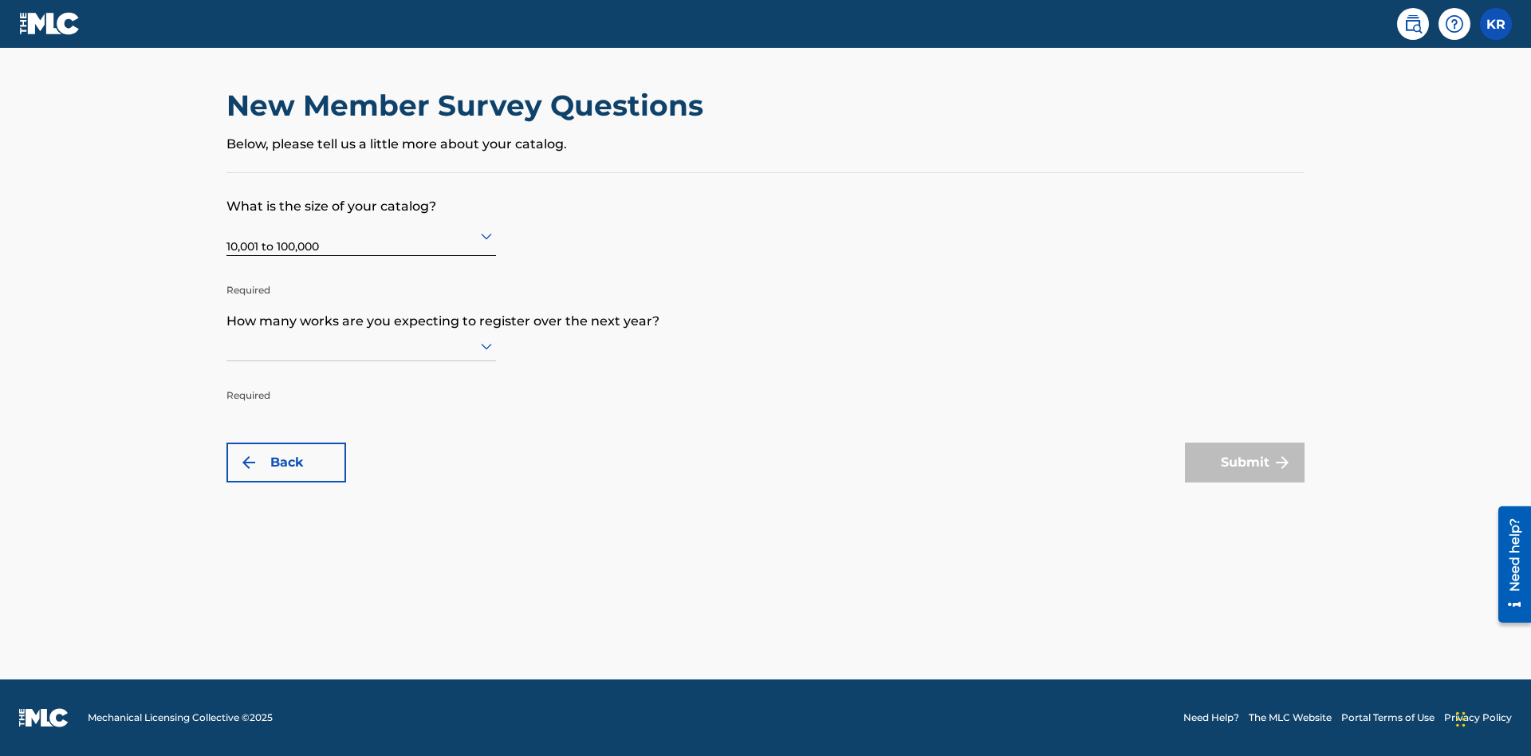
click at [227, 345] on input "text" at bounding box center [227, 345] width 3 height 17
